Goal: Information Seeking & Learning: Check status

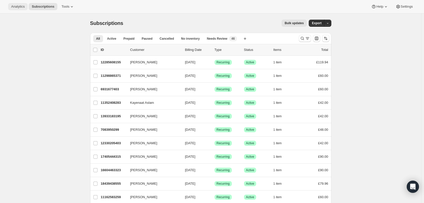
click at [15, 3] on button "Analytics" at bounding box center [18, 6] width 20 height 7
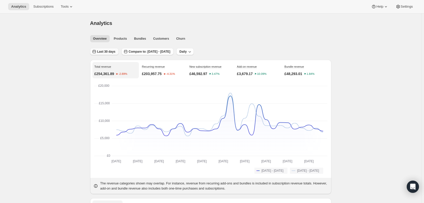
click at [109, 55] on button "Last 30 days" at bounding box center [104, 51] width 28 height 7
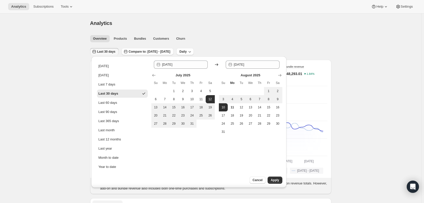
click at [239, 30] on div "Analytics. This page is ready Analytics" at bounding box center [210, 22] width 241 height 19
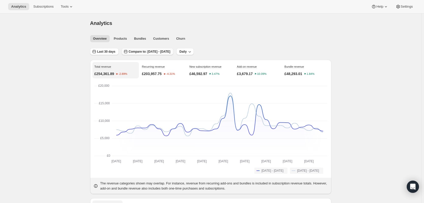
click at [164, 55] on button "Compare to: [DATE] - [DATE]" at bounding box center [148, 51] width 52 height 7
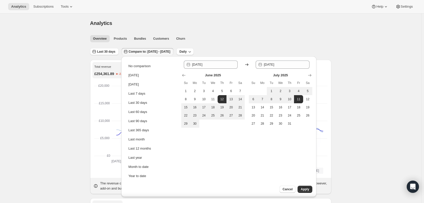
click at [225, 34] on div "Overview Products Bundles Customers Churn More views Overview Products Bundles …" at bounding box center [209, 38] width 244 height 11
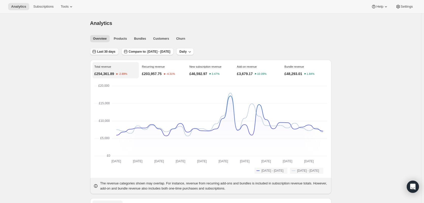
click at [106, 51] on span "Last 30 days" at bounding box center [106, 52] width 18 height 4
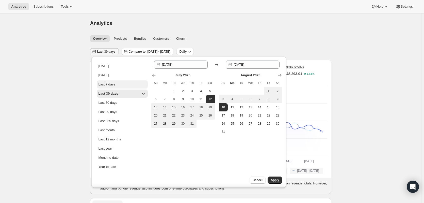
click at [118, 87] on button "Last 7 days" at bounding box center [122, 84] width 51 height 8
type input "[DATE]"
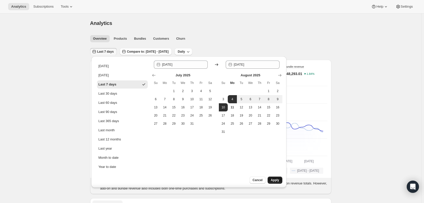
click at [277, 177] on button "Apply" at bounding box center [275, 179] width 14 height 7
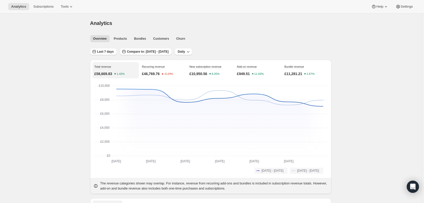
click at [165, 53] on span "Compare to: [DATE] - [DATE]" at bounding box center [148, 52] width 42 height 4
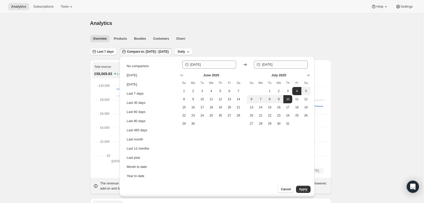
click at [232, 33] on div "Overview Products Bundles Customers Churn More views Overview Products Bundles …" at bounding box center [209, 38] width 244 height 11
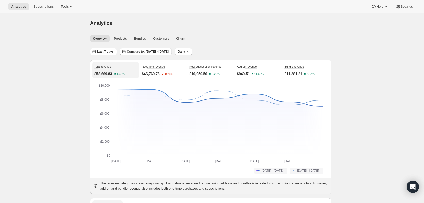
click at [105, 43] on div "Overview Products Bundles Customers Churn More views Overview Products Bundles …" at bounding box center [209, 38] width 244 height 11
click at [103, 52] on span "Last 7 days" at bounding box center [105, 52] width 17 height 4
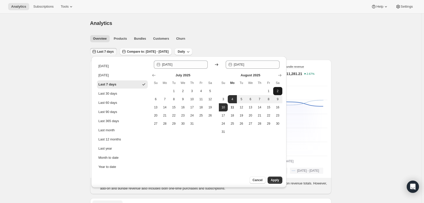
click at [274, 92] on button "2" at bounding box center [277, 91] width 9 height 8
type input "[DATE]"
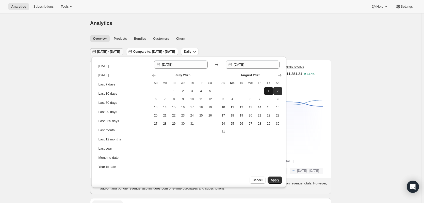
click at [270, 92] on span "1" at bounding box center [268, 91] width 5 height 4
type input "[DATE]"
click at [224, 108] on span "10" at bounding box center [223, 107] width 5 height 4
type input "[DATE]"
click at [279, 182] on button "Apply" at bounding box center [275, 179] width 14 height 7
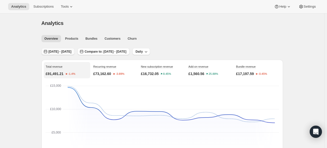
click at [60, 54] on button "[DATE] - [DATE]" at bounding box center [57, 51] width 33 height 7
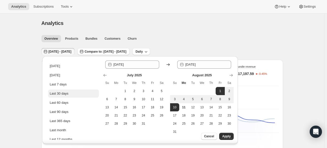
click at [71, 93] on button "Last 30 days" at bounding box center [73, 93] width 51 height 8
type input "[DATE]"
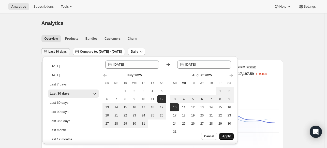
click at [225, 137] on span "Apply" at bounding box center [226, 136] width 8 height 4
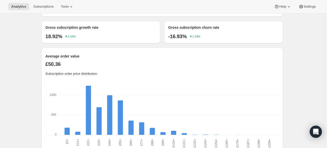
scroll to position [483, 0]
